Goal: Task Accomplishment & Management: Use online tool/utility

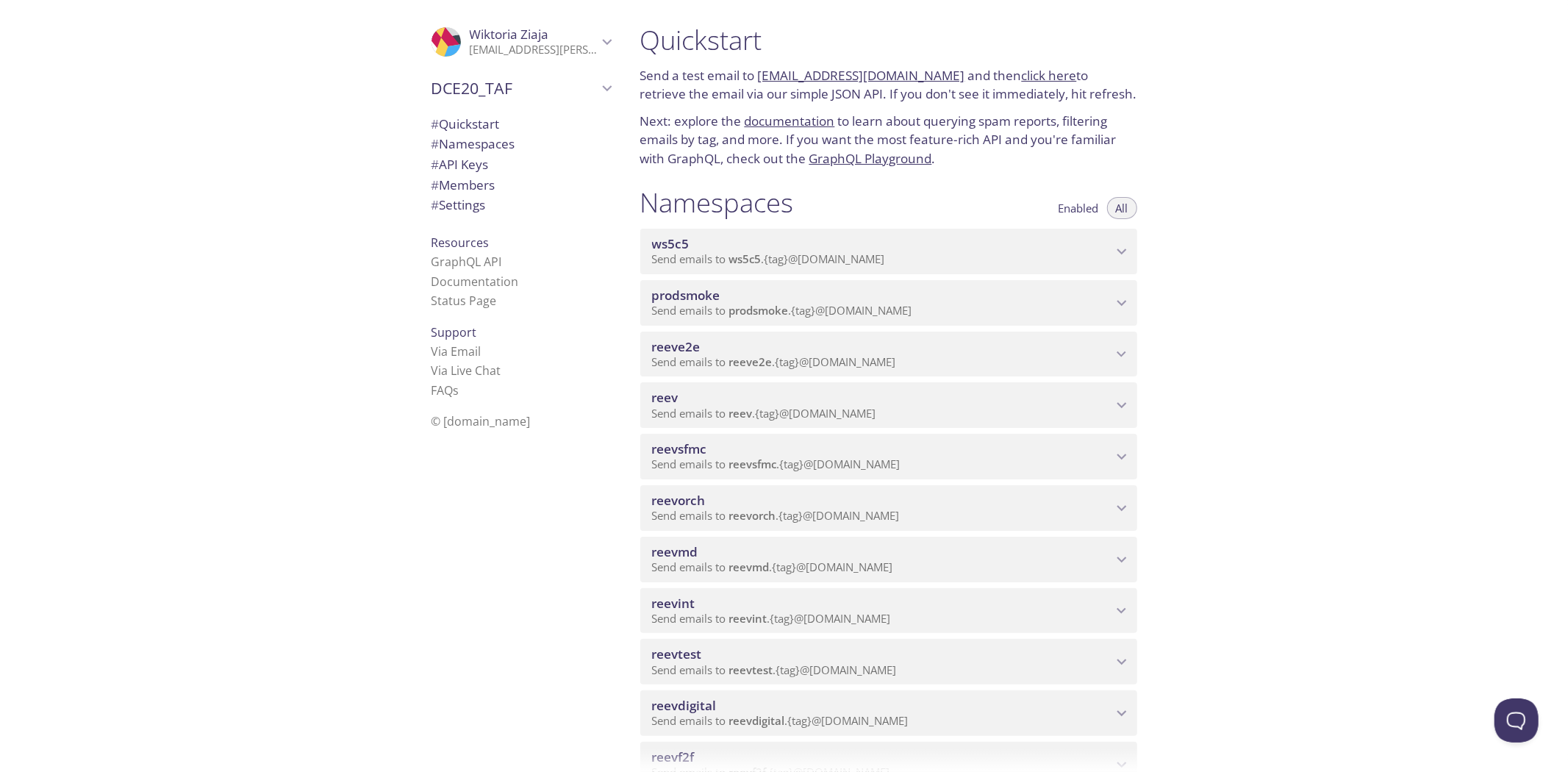
click at [953, 466] on p "Send emails to reevsfmc . {tag} @[DOMAIN_NAME]" at bounding box center [882, 464] width 460 height 14
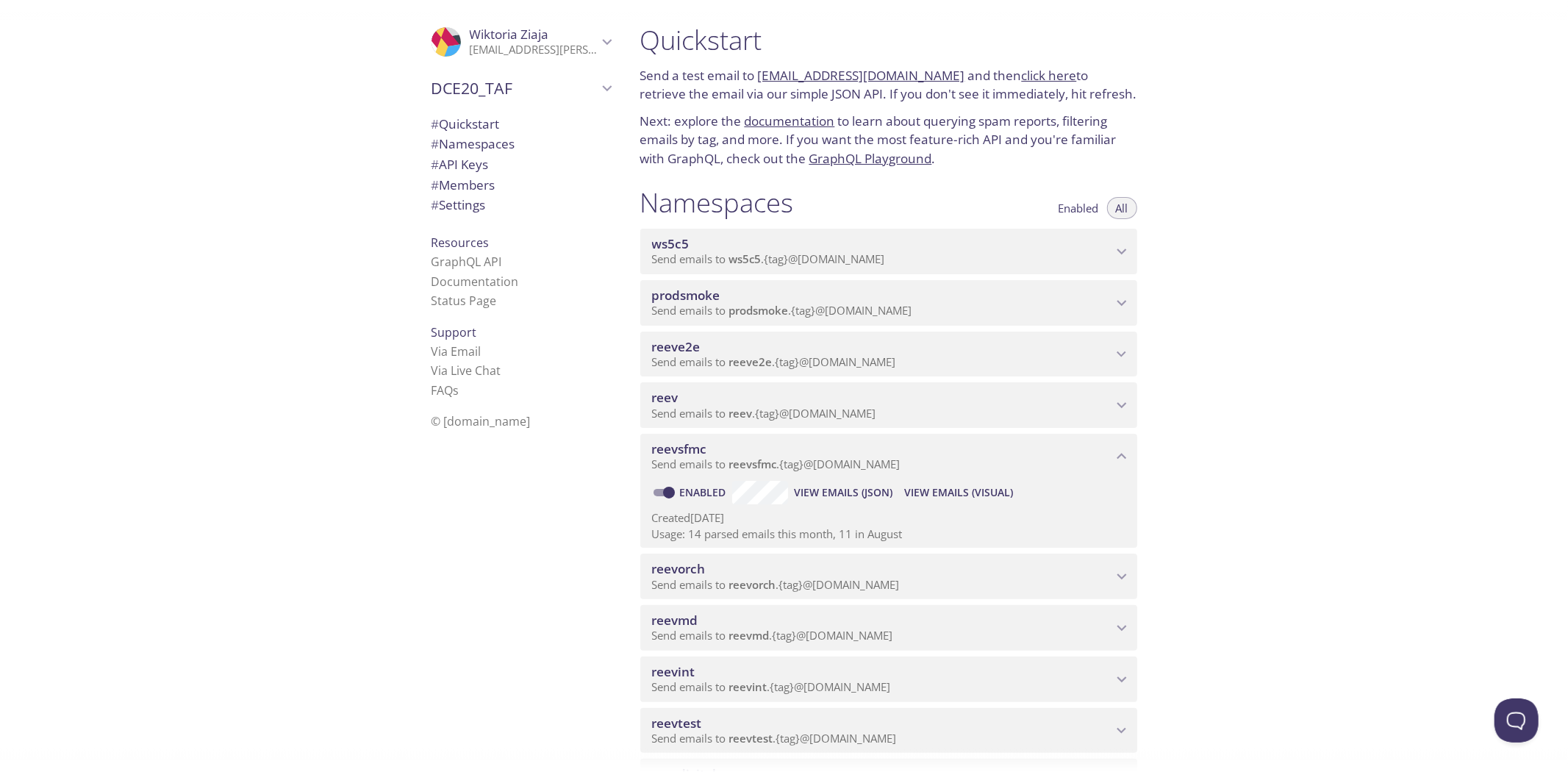
click at [923, 490] on span "View Emails (Visual)" at bounding box center [958, 492] width 109 height 17
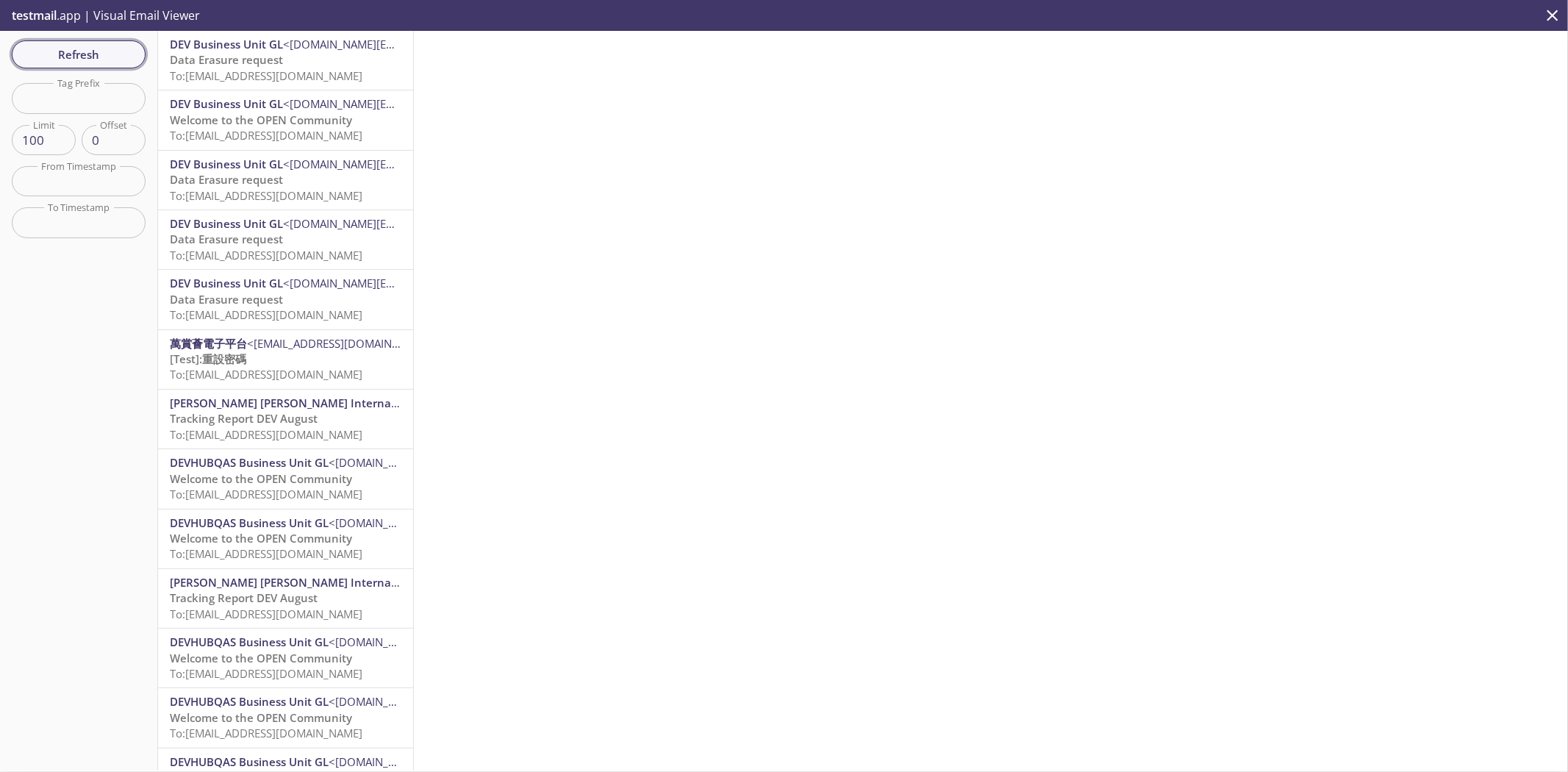
click at [116, 63] on span "Refresh" at bounding box center [79, 54] width 111 height 19
click at [347, 69] on span "To: [EMAIL_ADDRESS][DOMAIN_NAME]" at bounding box center [266, 76] width 192 height 14
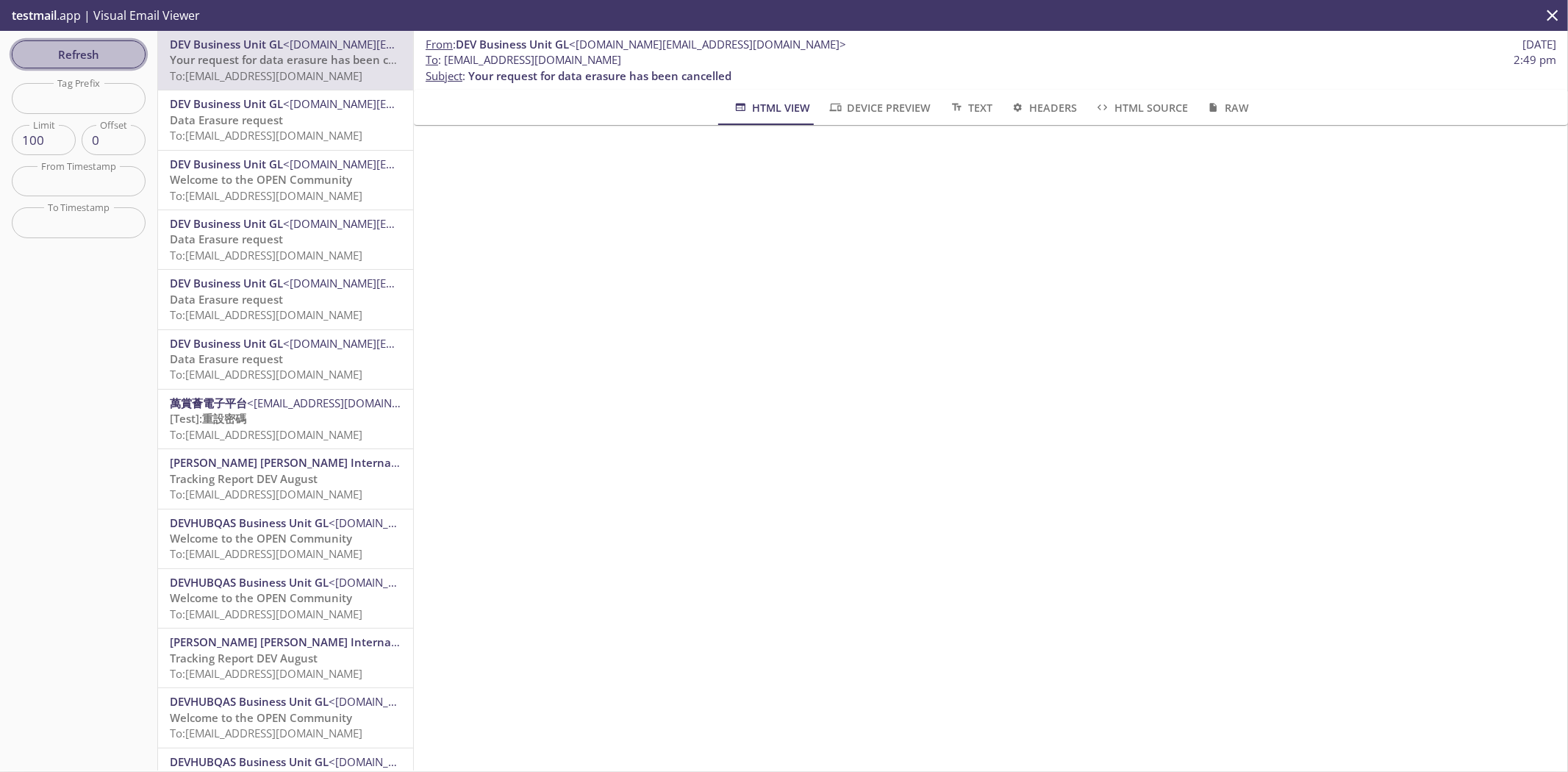
click at [96, 55] on span "Refresh" at bounding box center [79, 54] width 111 height 19
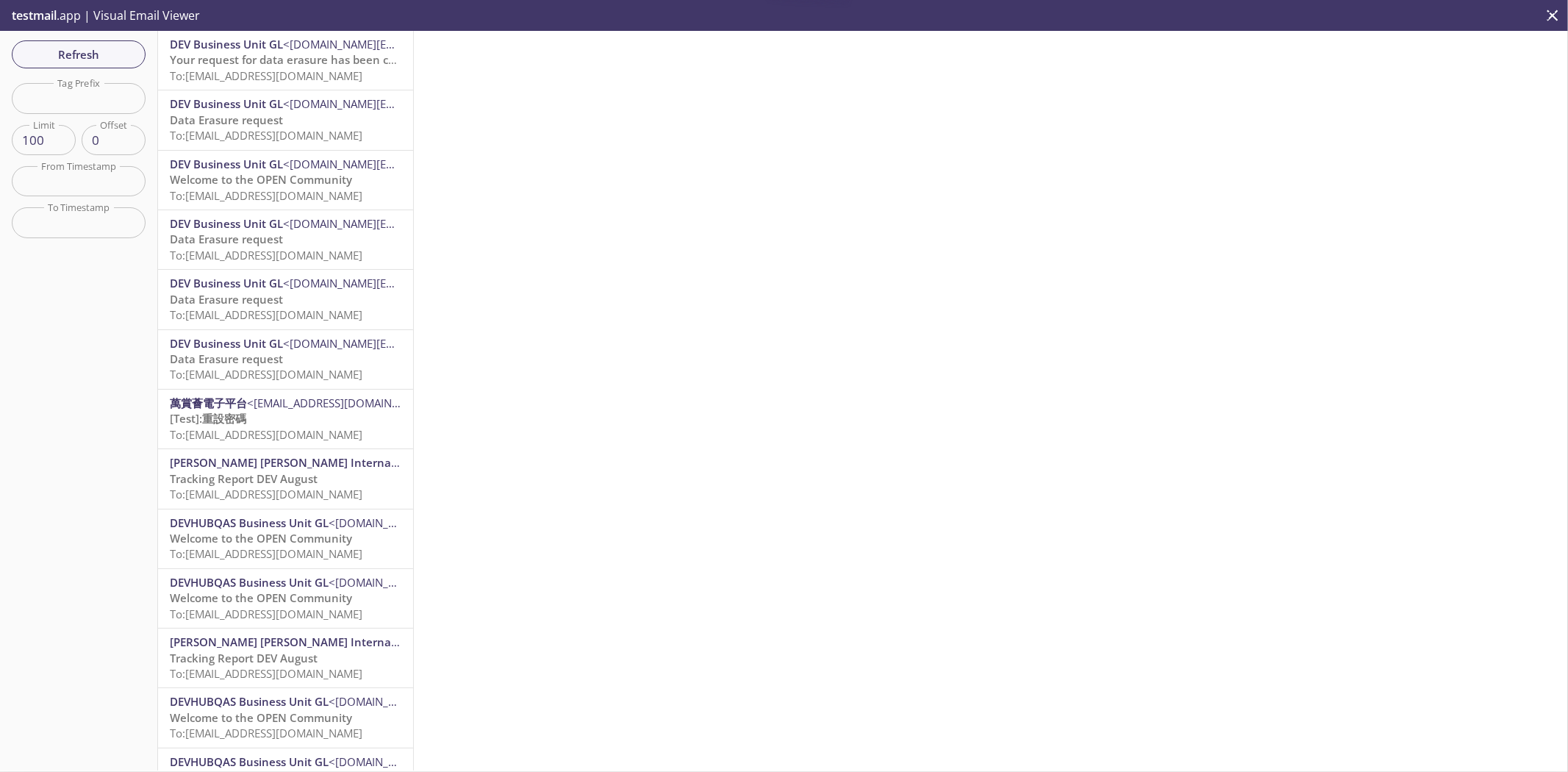
click at [208, 136] on span "To: [EMAIL_ADDRESS][DOMAIN_NAME]" at bounding box center [266, 135] width 192 height 14
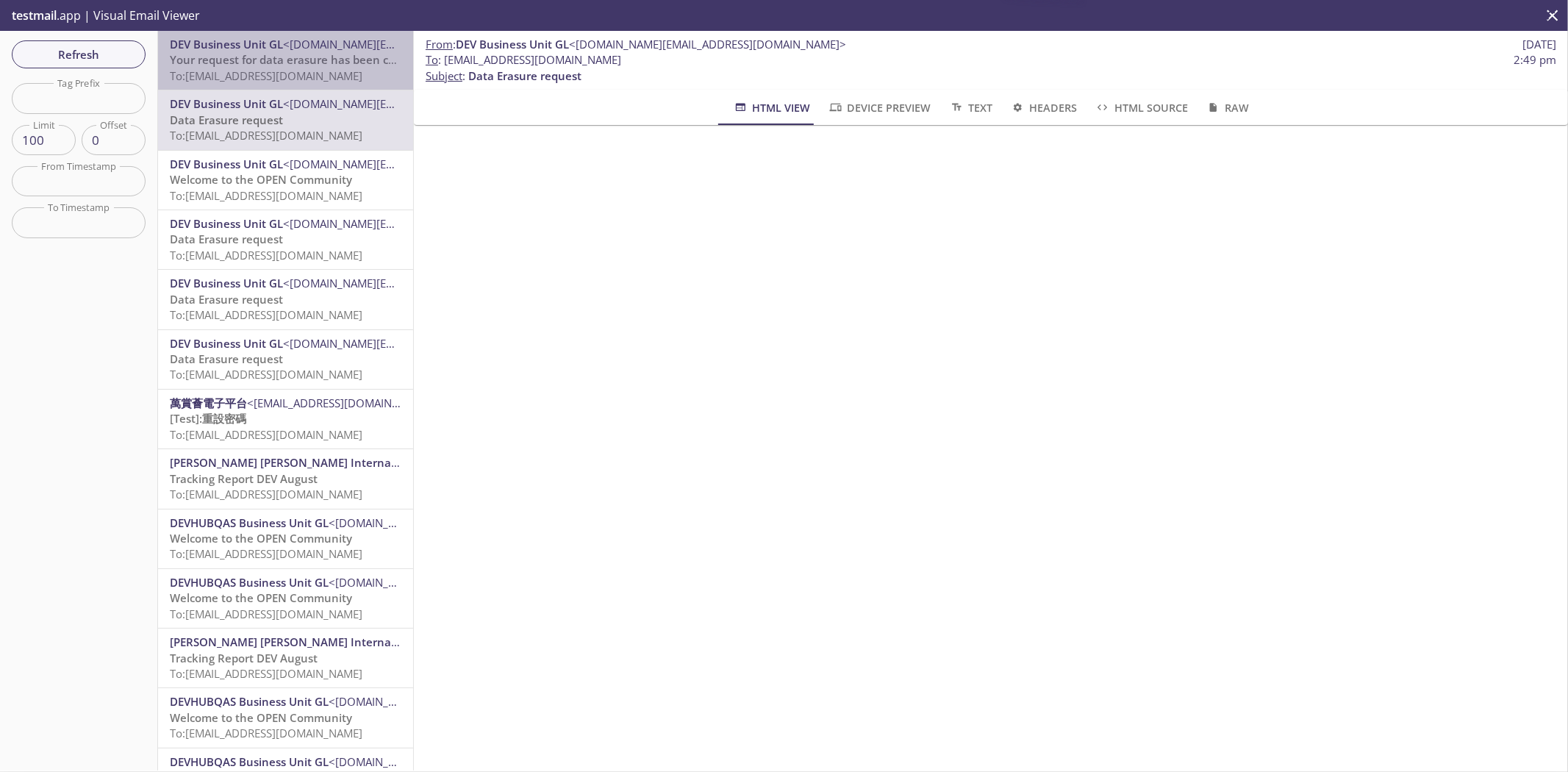
click at [300, 60] on span "Your request for data erasure has been cancelled" at bounding box center [301, 60] width 263 height 14
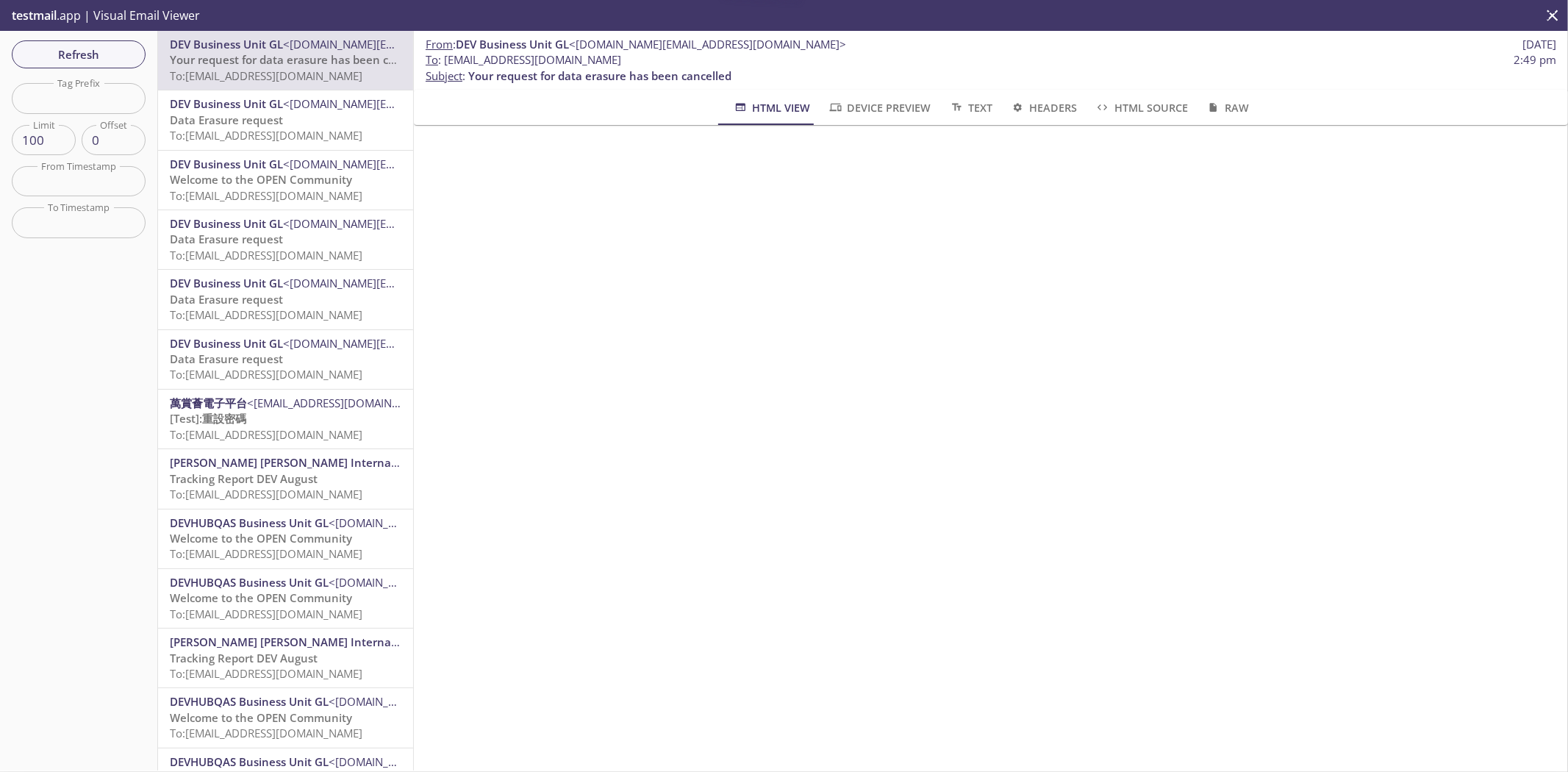
click at [289, 115] on p "Data Erasure request To: [EMAIL_ADDRESS][DOMAIN_NAME]" at bounding box center [285, 128] width 231 height 32
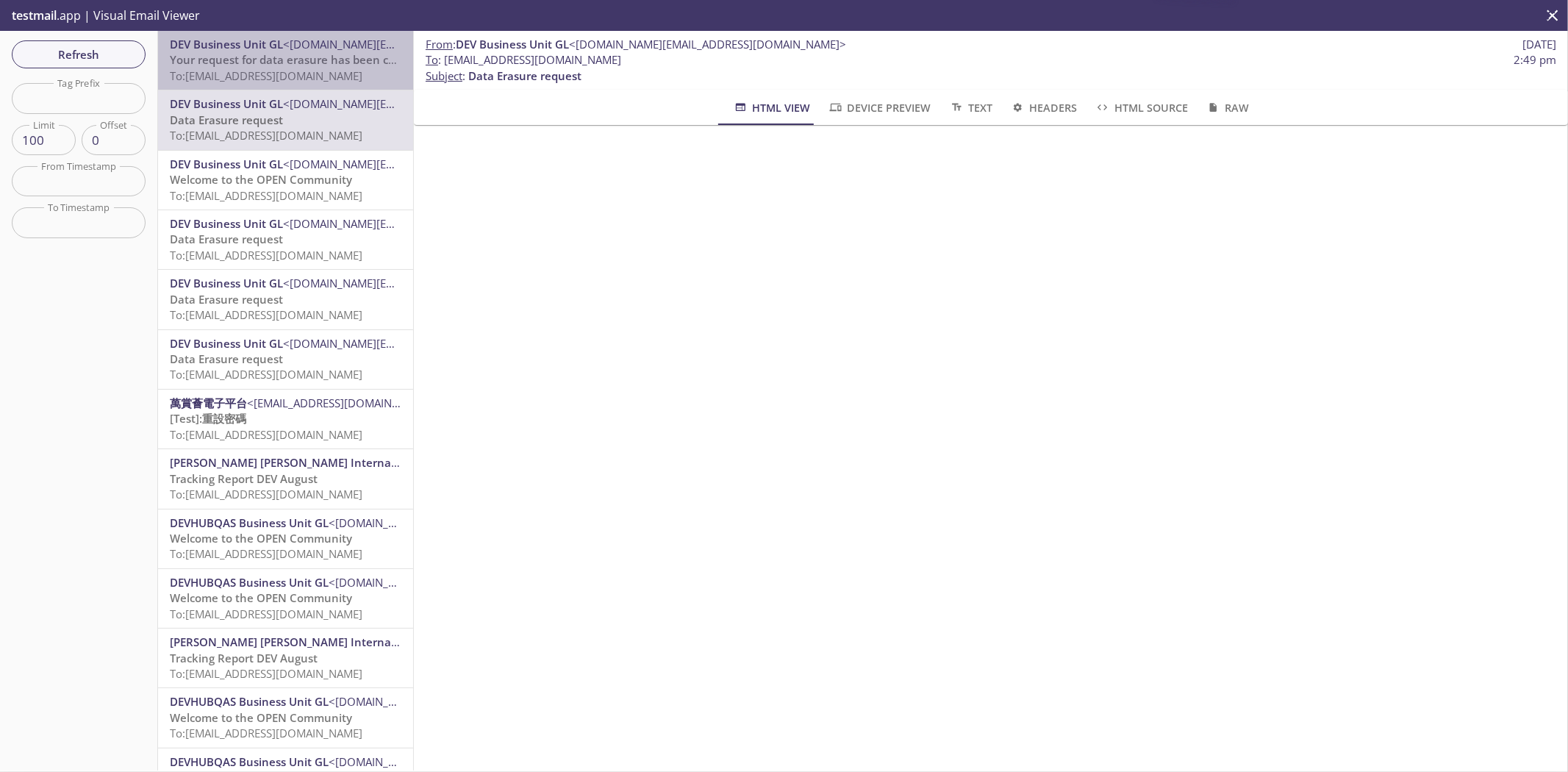
click at [296, 84] on div "DEV Business Unit GL <[DOMAIN_NAME][EMAIL_ADDRESS][DOMAIN_NAME]> Your request f…" at bounding box center [285, 60] width 255 height 59
